Goal: Transaction & Acquisition: Purchase product/service

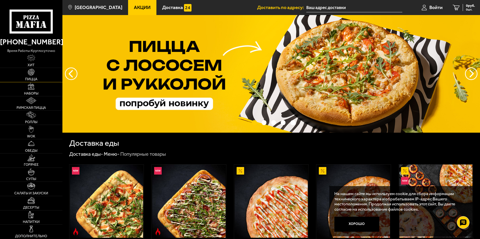
click at [36, 70] on link "Пицца" at bounding box center [31, 75] width 62 height 14
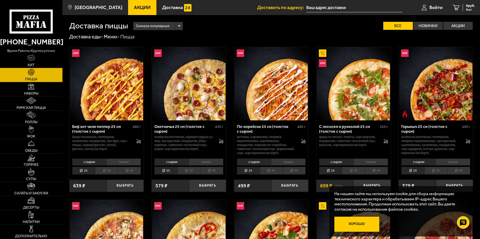
click at [362, 220] on button "Хорошо" at bounding box center [356, 224] width 45 height 15
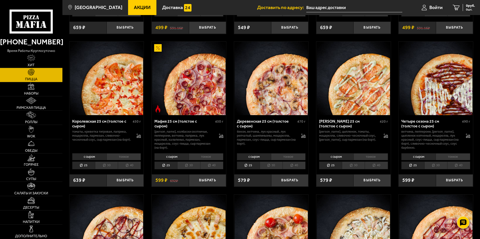
scroll to position [620, 0]
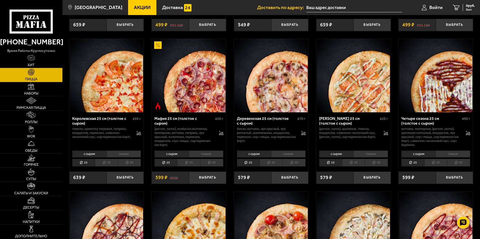
click at [186, 110] on img at bounding box center [188, 75] width 73 height 73
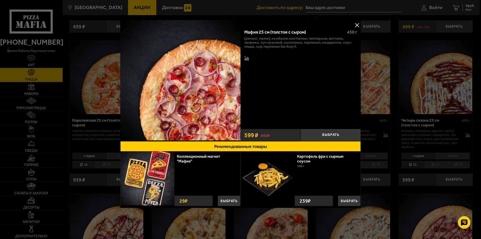
click at [357, 23] on button at bounding box center [357, 25] width 8 height 8
